Goal: Task Accomplishment & Management: Manage account settings

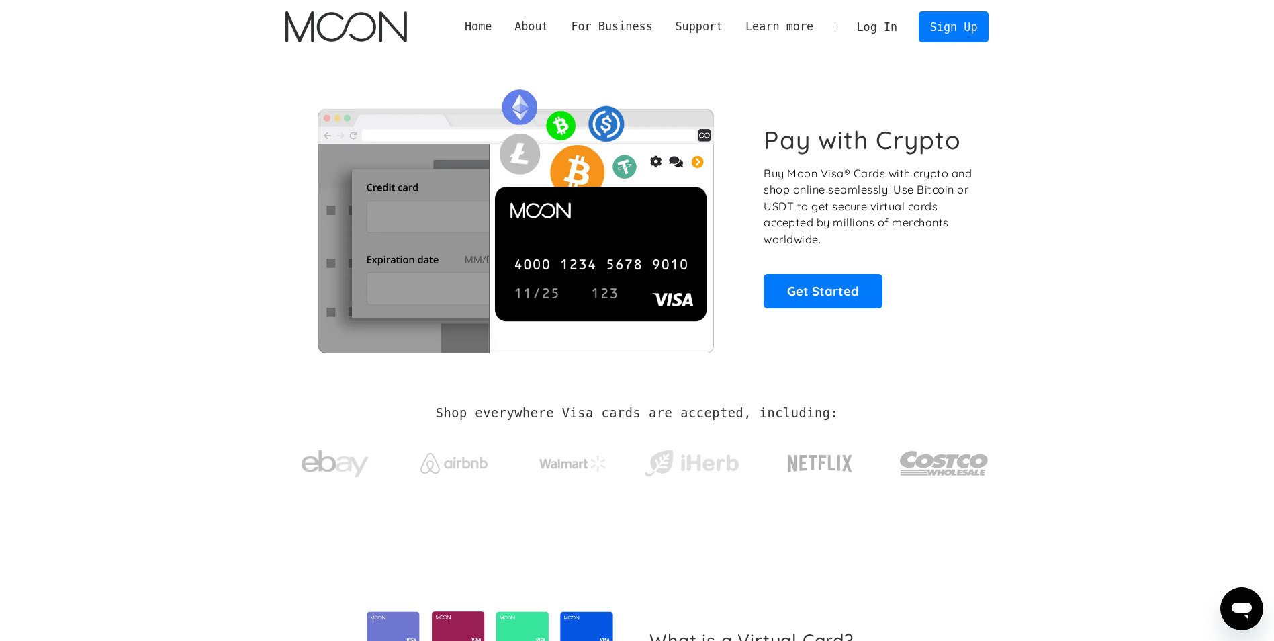
click at [880, 39] on link "Log In" at bounding box center [877, 27] width 63 height 30
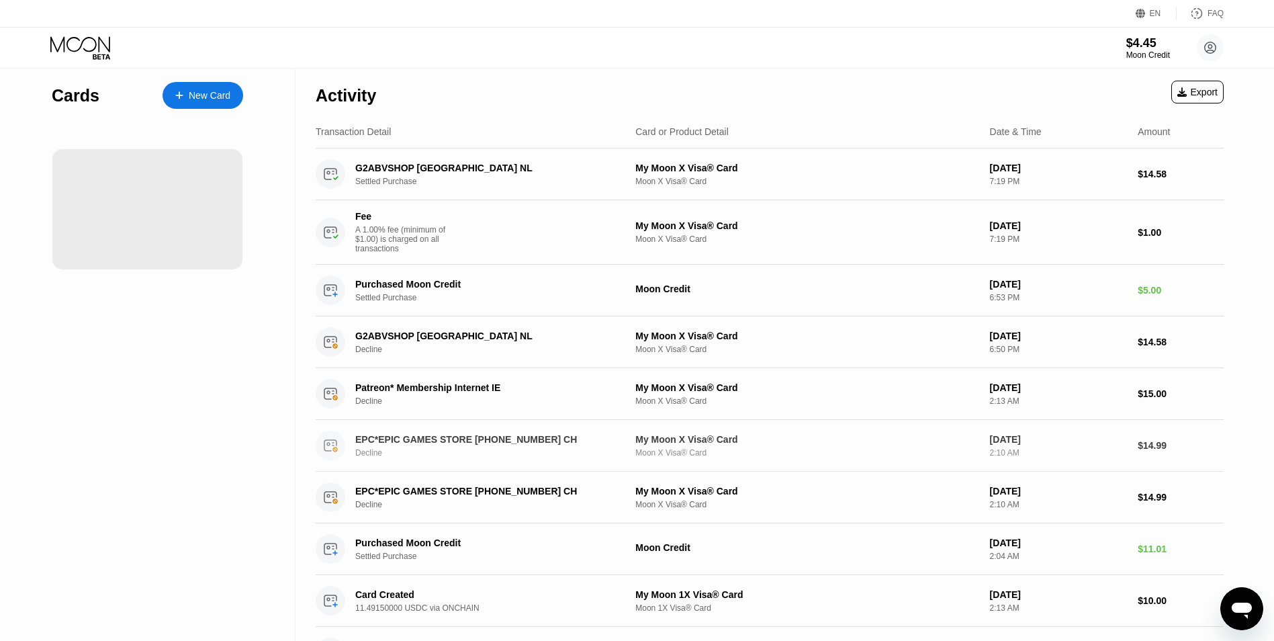
click at [987, 448] on div "EPC*EPIC GAMES STORE [PHONE_NUMBER] CH Decline My Moon X Visa® Card Moon X Visa…" at bounding box center [770, 446] width 908 height 52
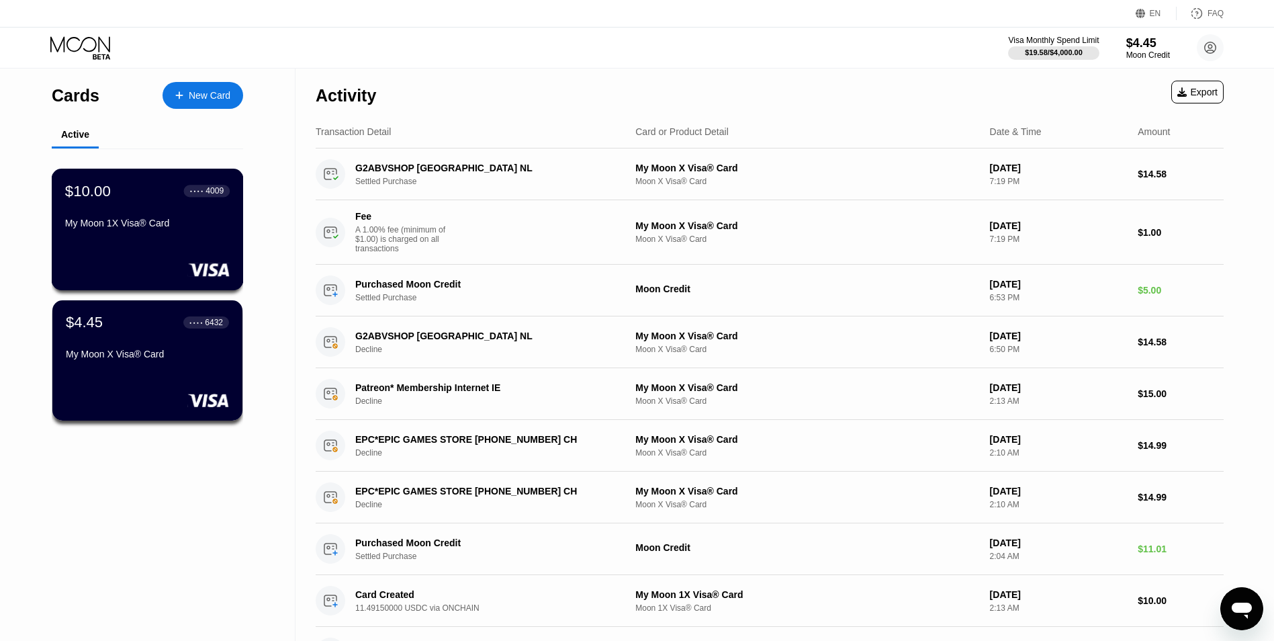
click at [169, 252] on div "$10.00 ● ● ● ● 4009 My Moon 1X Visa® Card" at bounding box center [148, 230] width 192 height 122
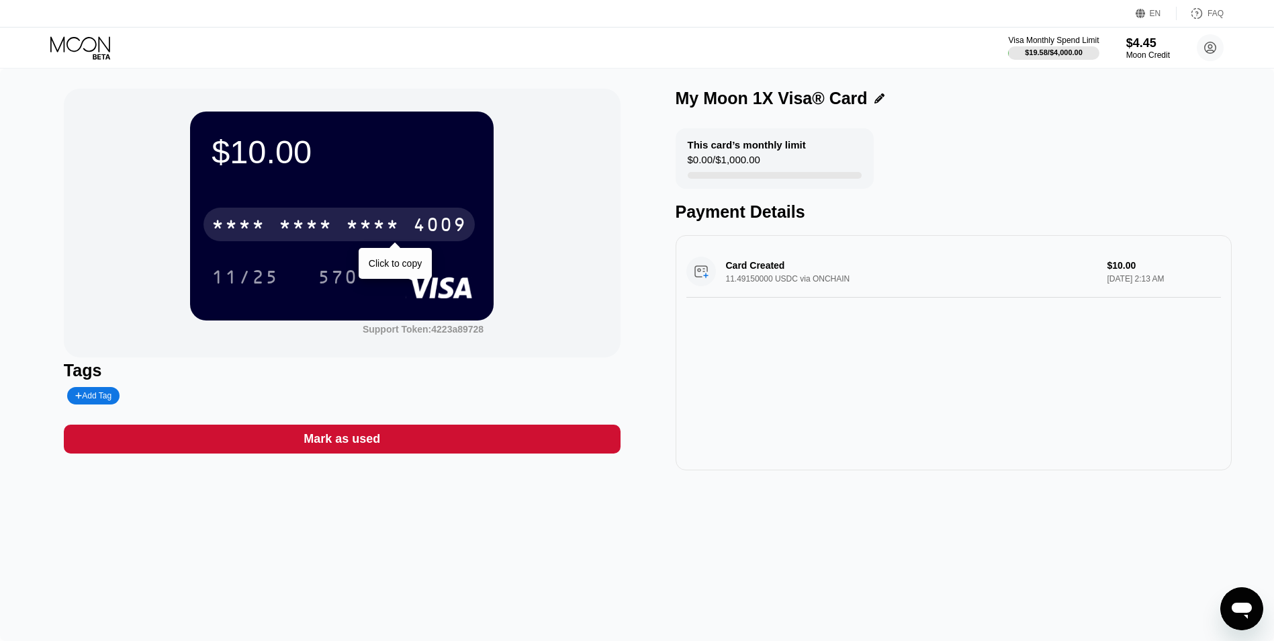
click at [353, 220] on div "* * * *" at bounding box center [373, 226] width 54 height 21
